Goal: Task Accomplishment & Management: Use online tool/utility

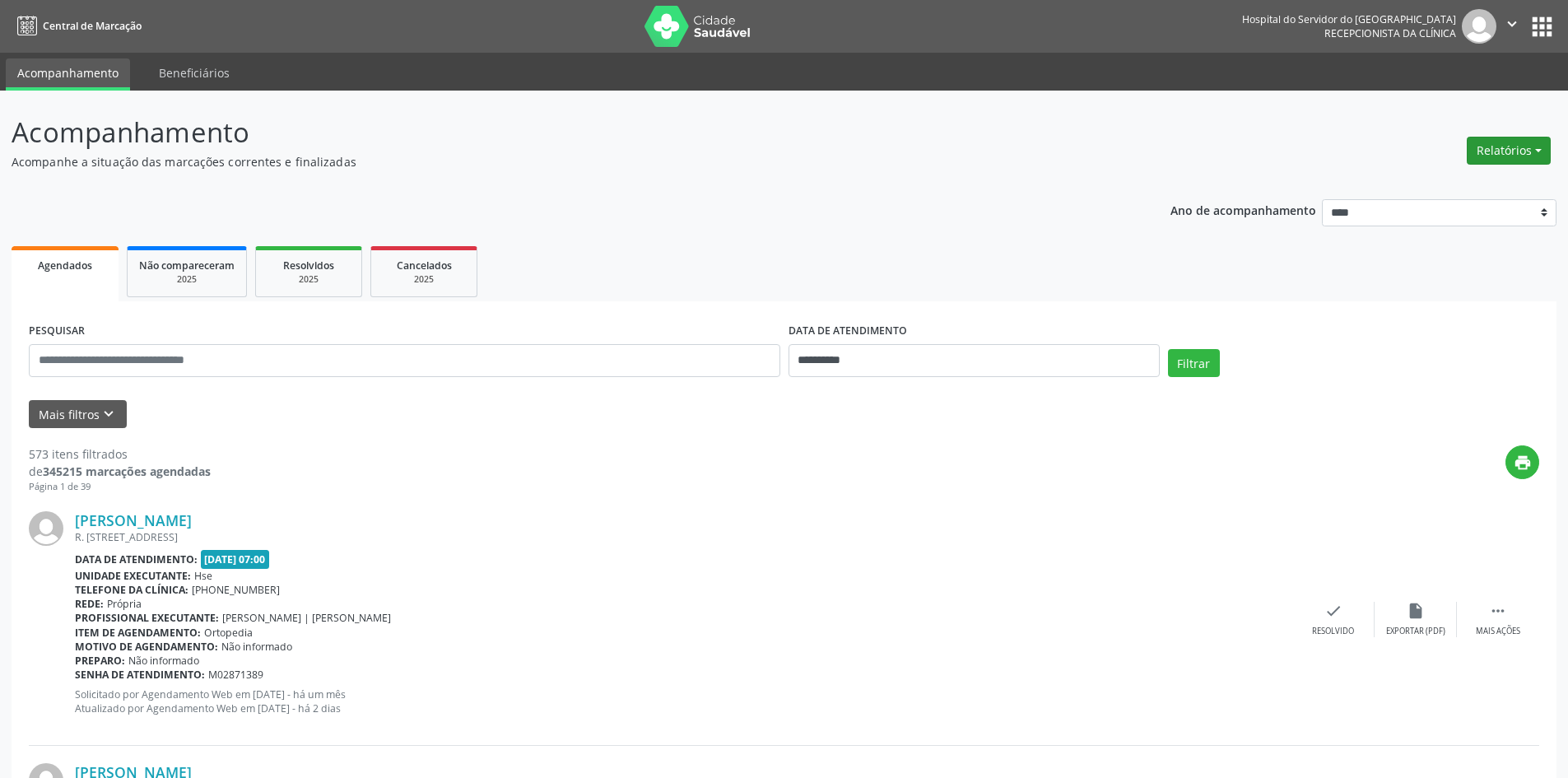
click at [1512, 157] on button "Relatórios" at bounding box center [1508, 151] width 84 height 28
click at [1441, 184] on link "Agendamentos" at bounding box center [1463, 186] width 177 height 23
select select "*"
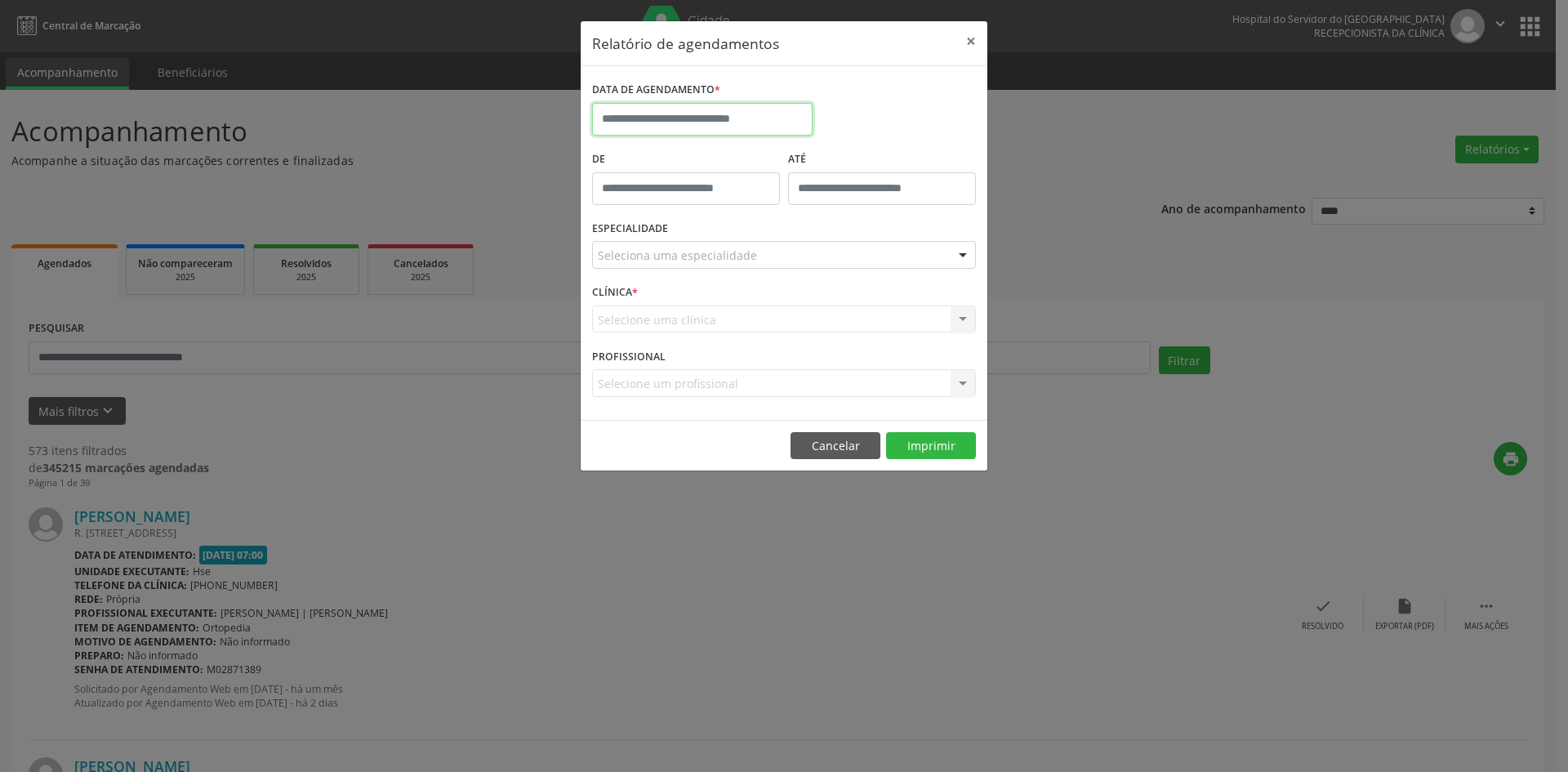
click at [673, 124] on input "text" at bounding box center [702, 119] width 221 height 33
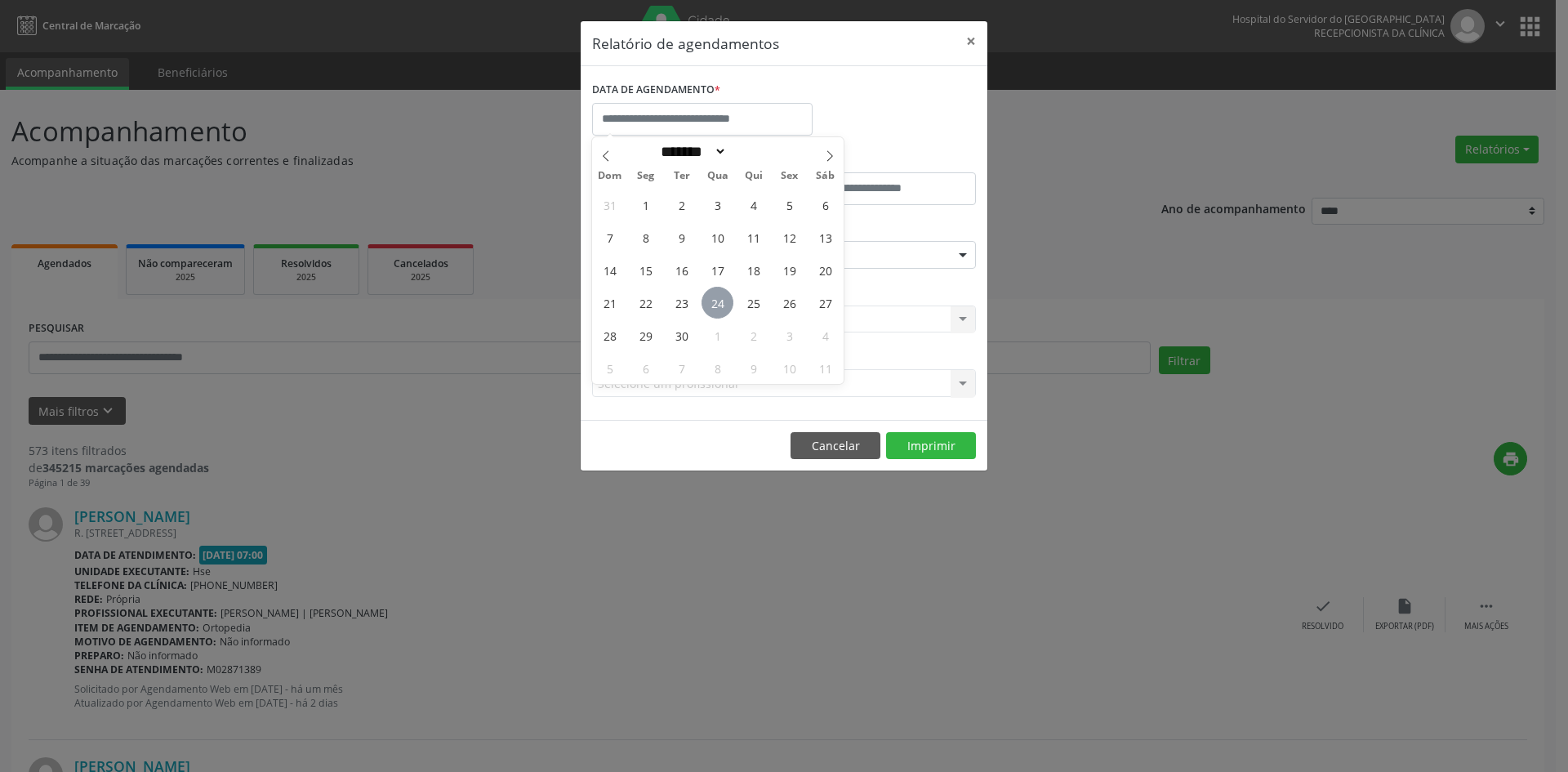
click at [715, 295] on span "24" at bounding box center [717, 302] width 32 height 32
type input "**********"
click at [715, 295] on span "24" at bounding box center [717, 302] width 32 height 32
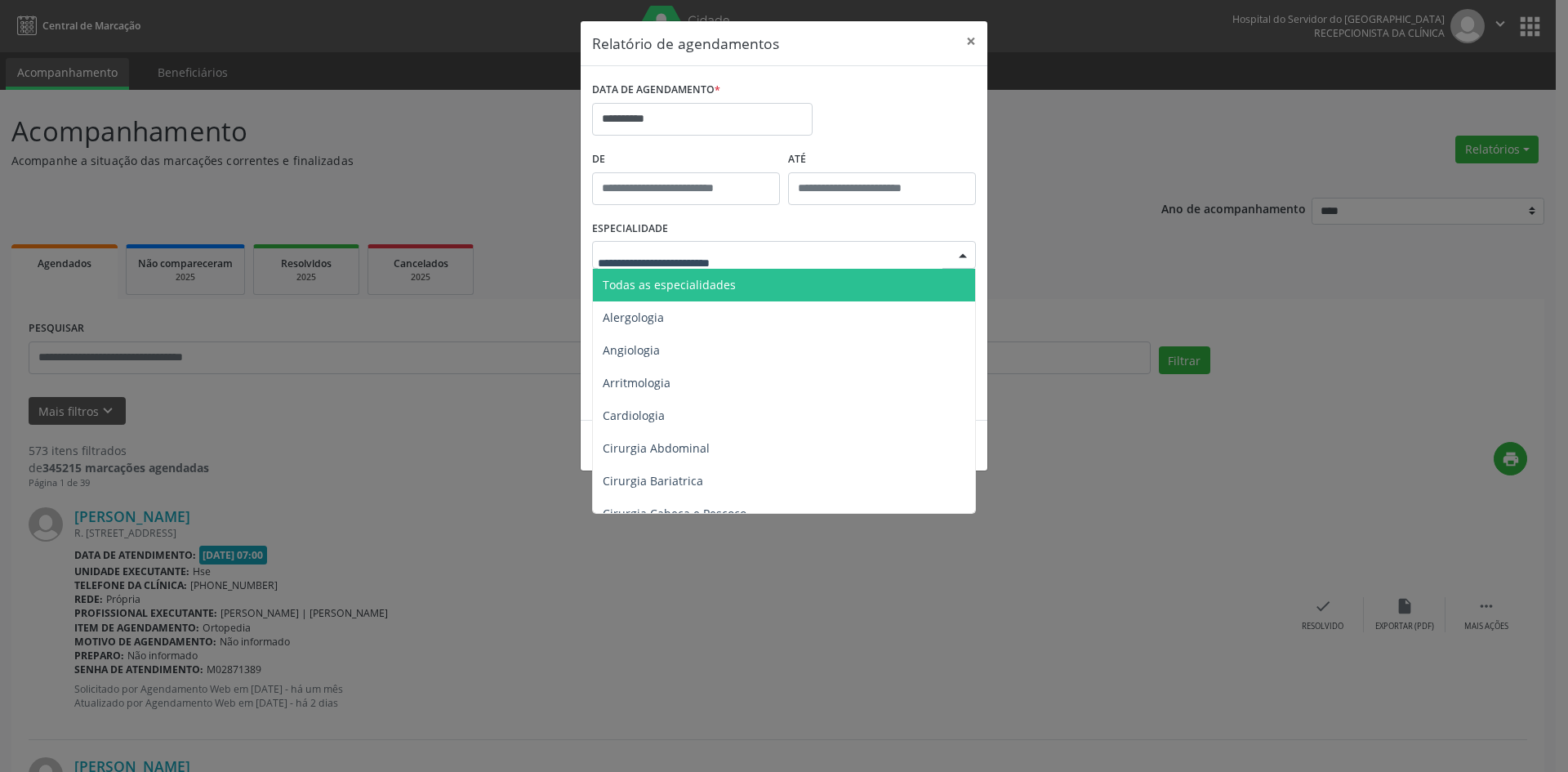
click at [702, 274] on span "Todas as especialidades" at bounding box center [784, 285] width 384 height 33
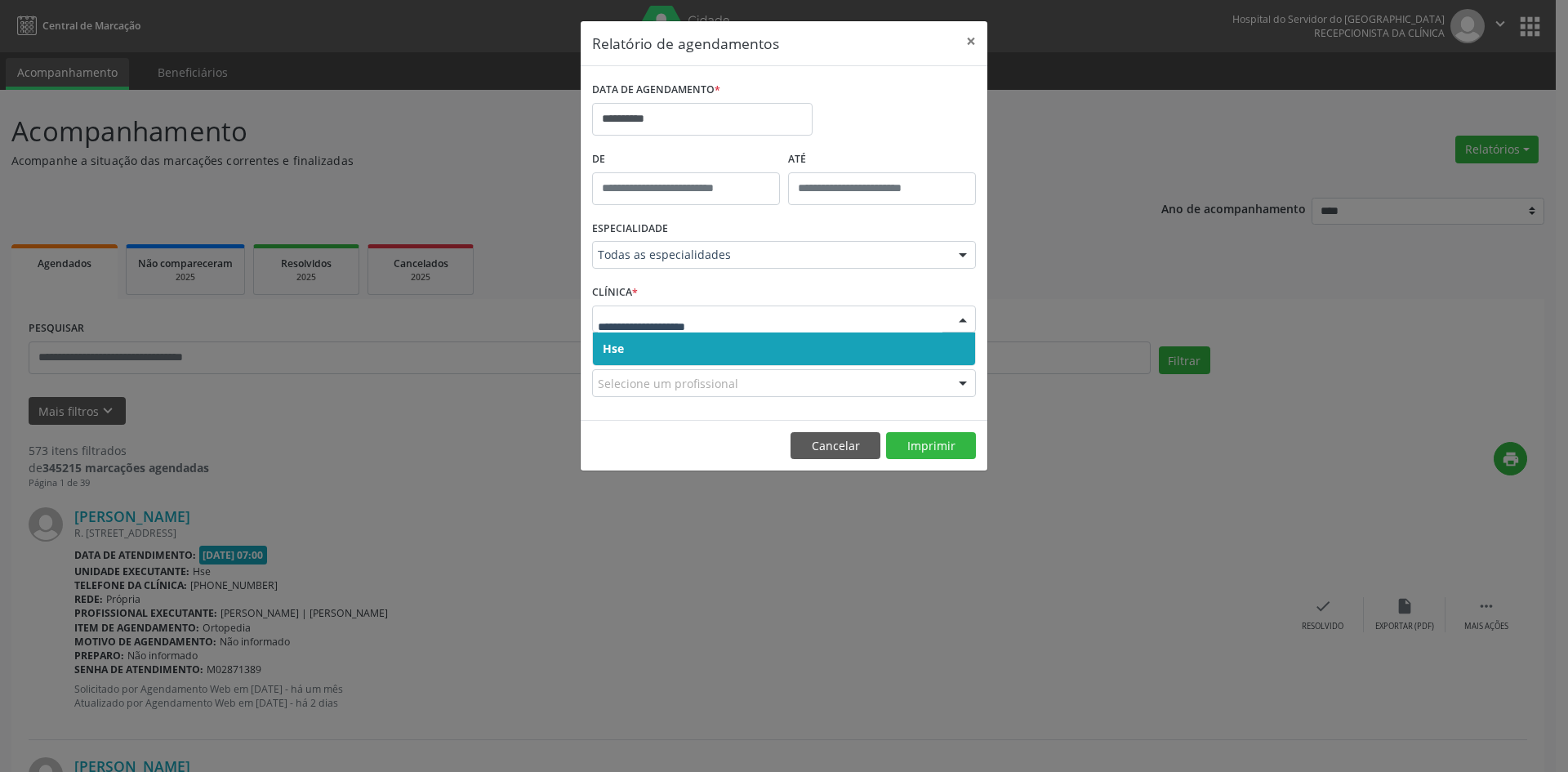
drag, startPoint x: 691, startPoint y: 346, endPoint x: 696, endPoint y: 359, distance: 13.9
click at [691, 346] on span "Hse" at bounding box center [784, 349] width 382 height 33
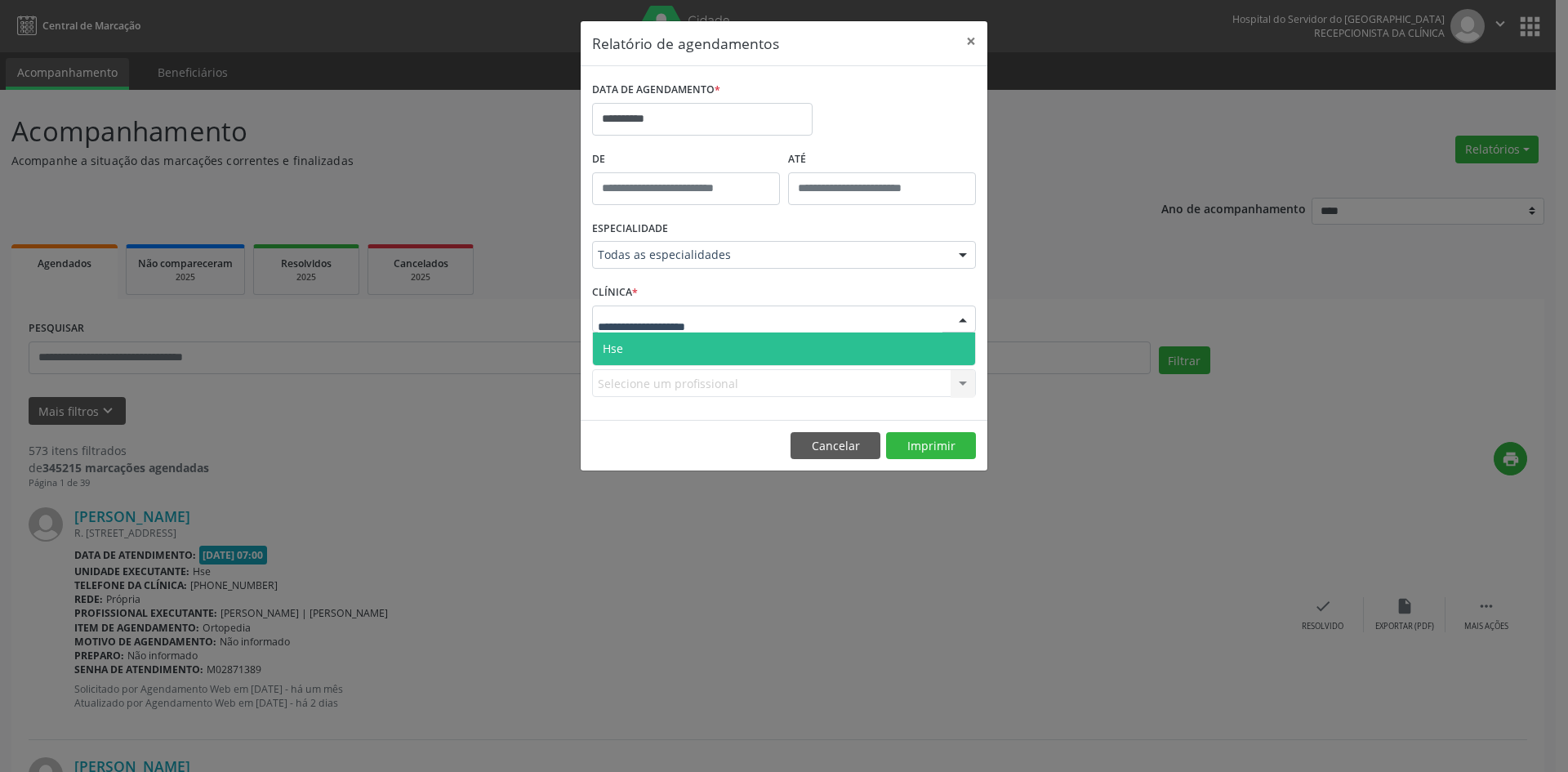
click at [690, 337] on span "Hse" at bounding box center [784, 349] width 382 height 33
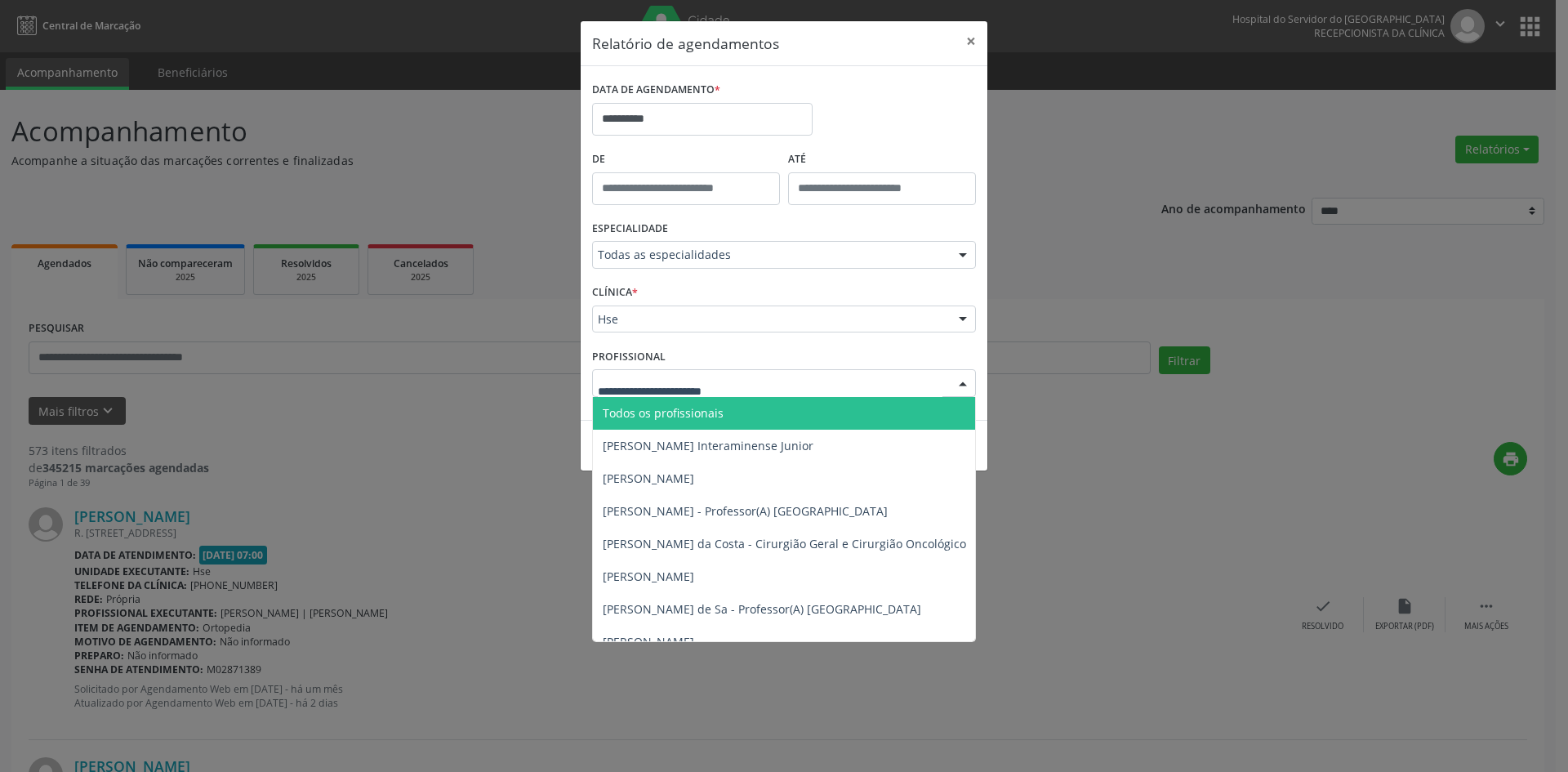
click at [724, 415] on span "Todos os profissionais" at bounding box center [868, 413] width 550 height 33
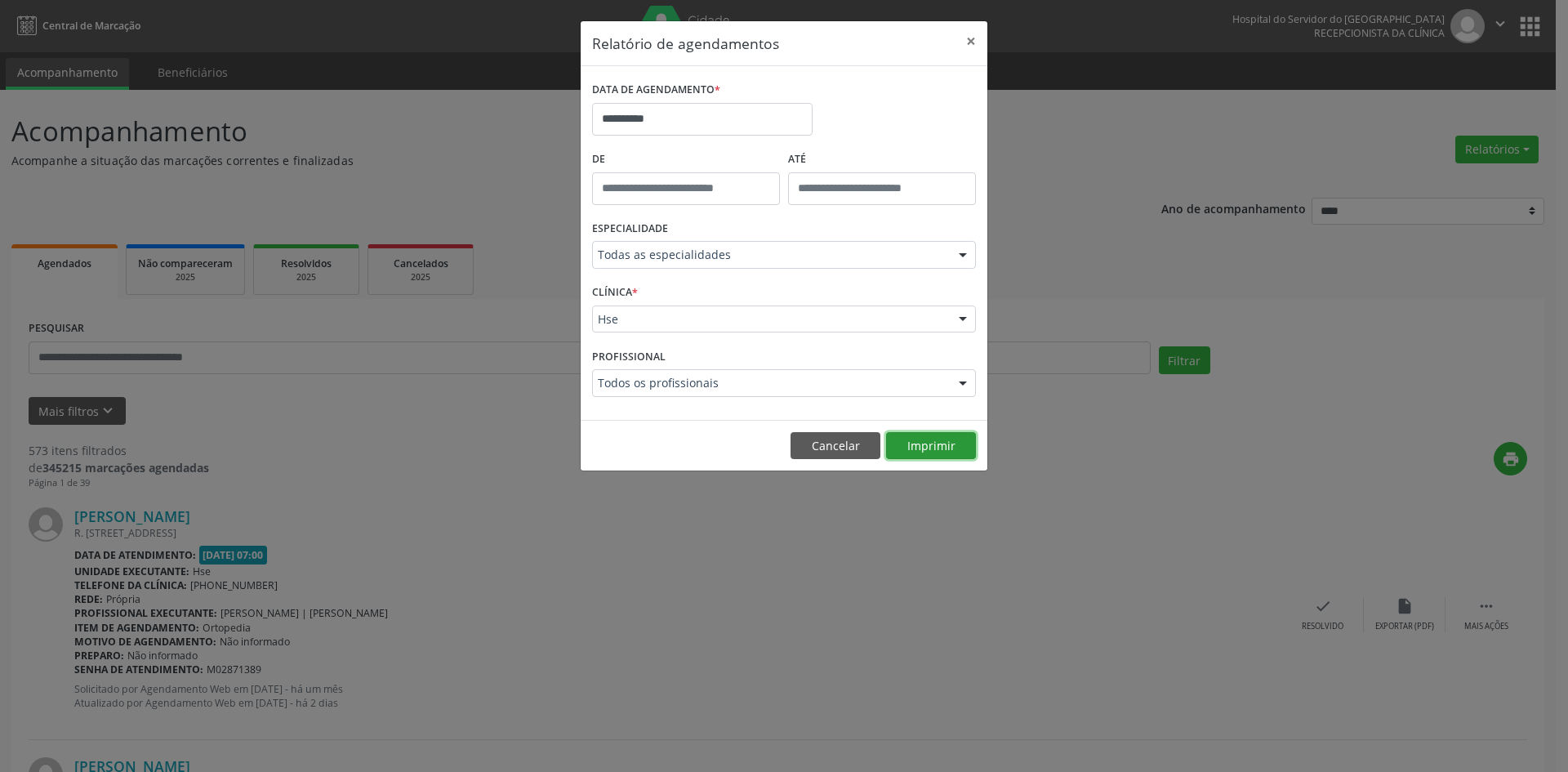
click at [915, 452] on button "Imprimir" at bounding box center [931, 446] width 90 height 28
